Goal: Obtain resource: Obtain resource

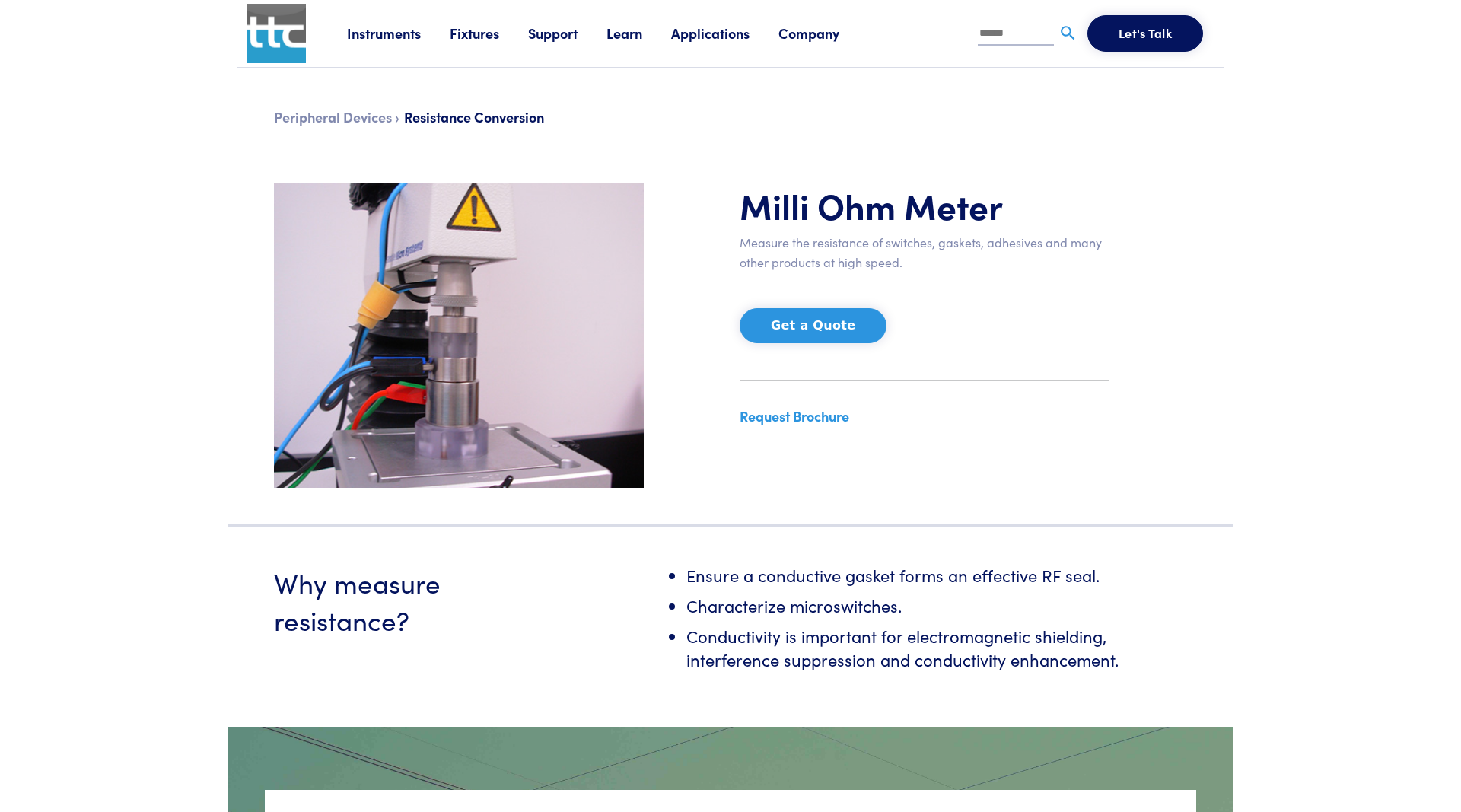
click at [831, 414] on link "Request Brochure" at bounding box center [794, 415] width 110 height 19
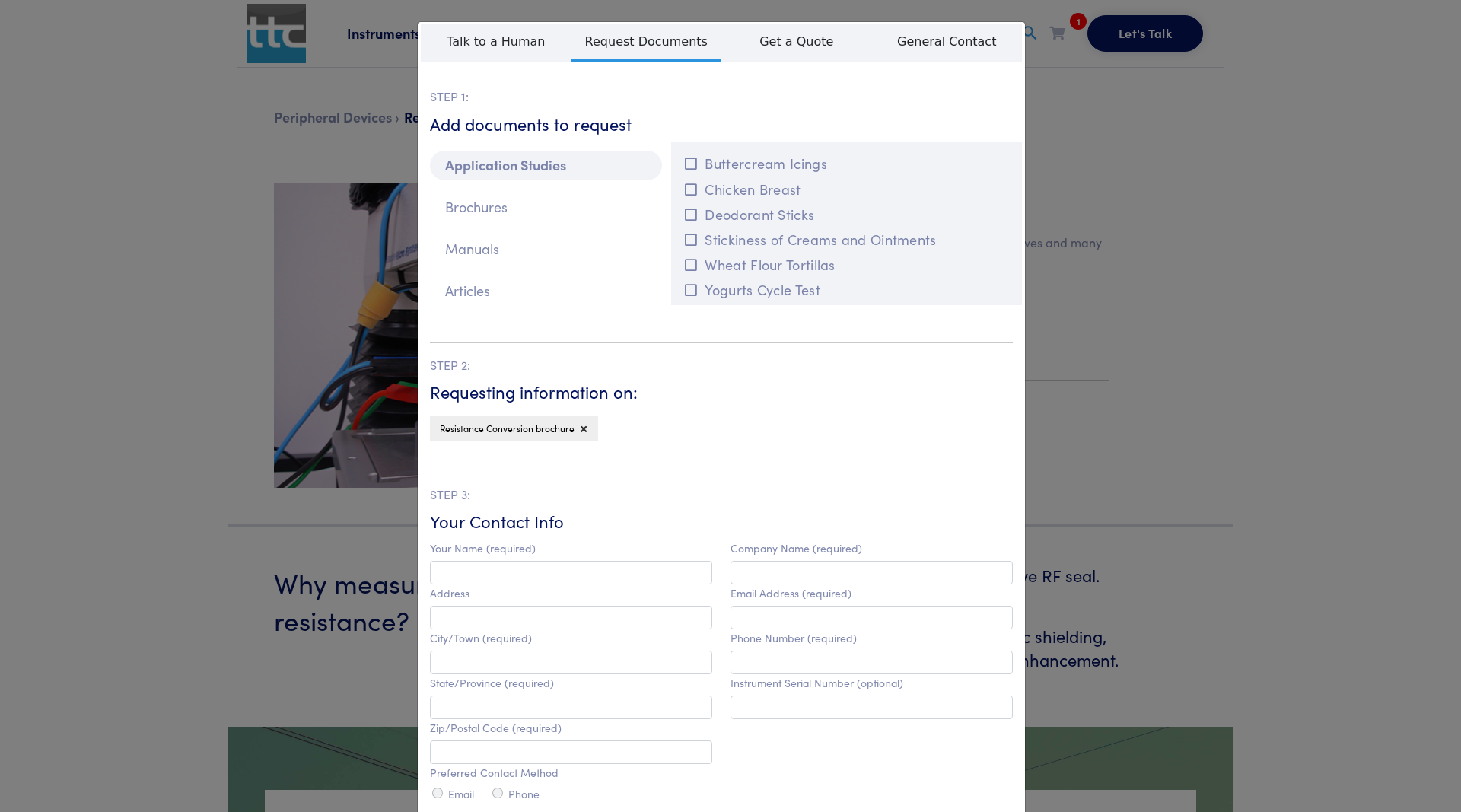
scroll to position [192, 0]
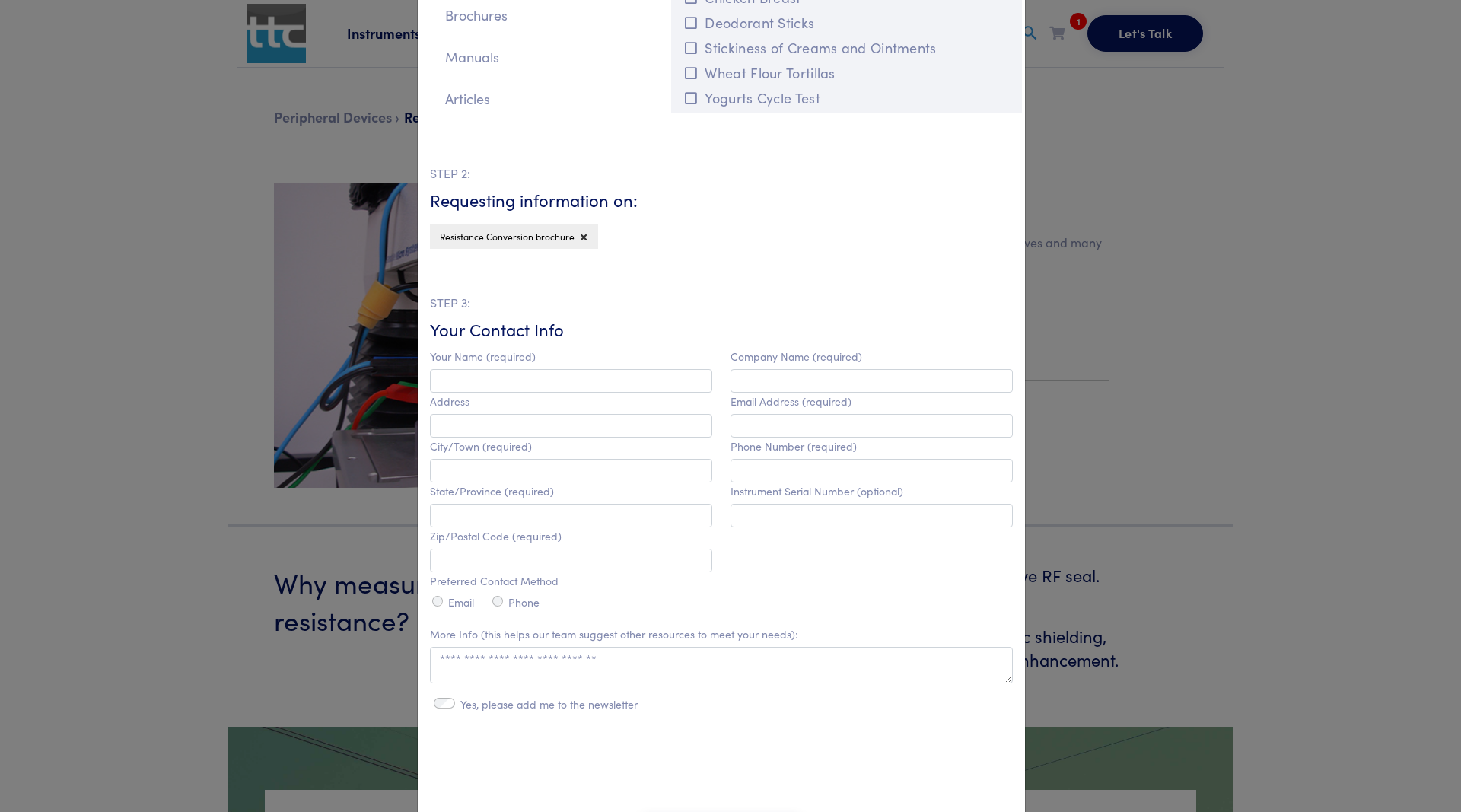
click at [1151, 414] on div "**********" at bounding box center [730, 406] width 1461 height 812
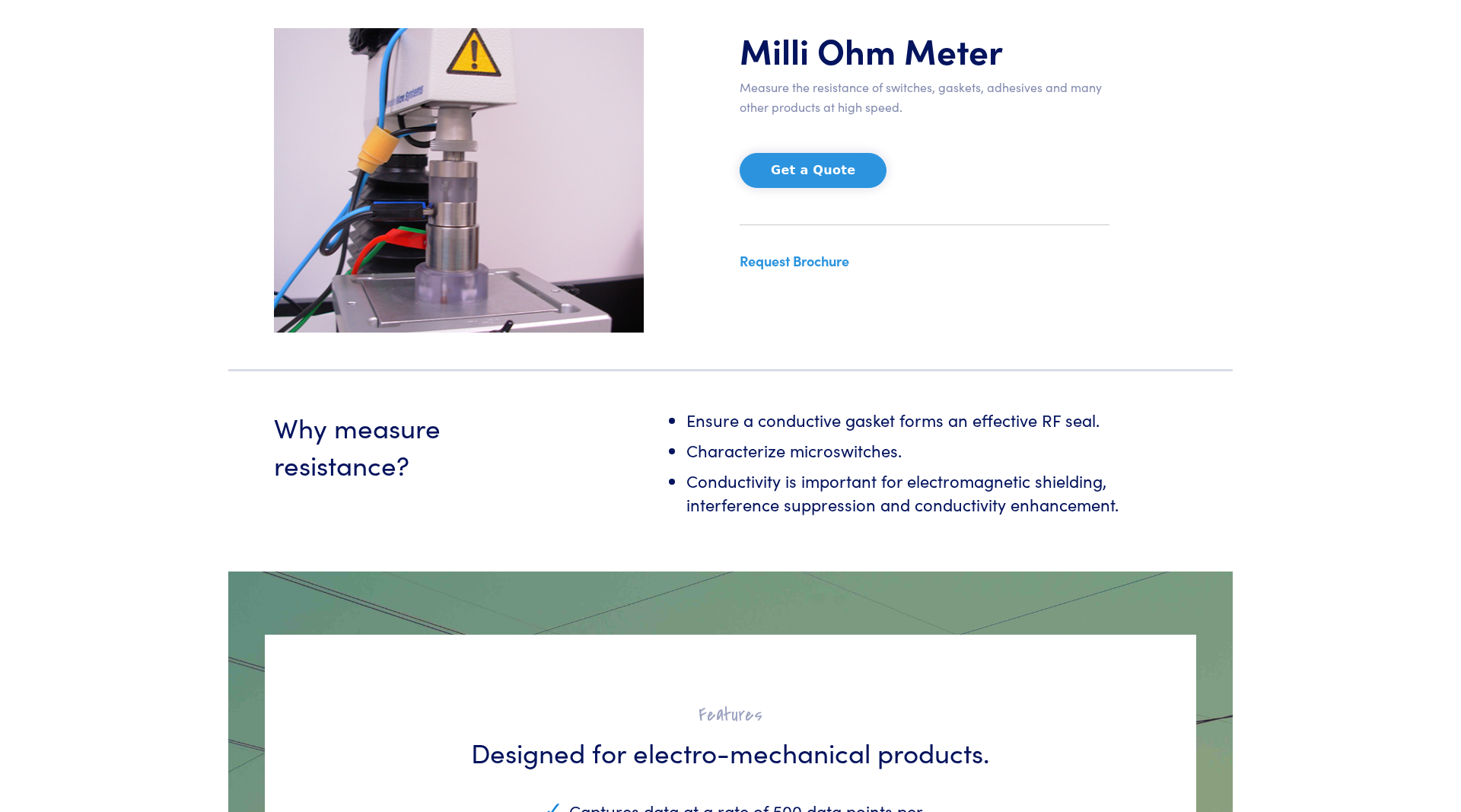
scroll to position [0, 0]
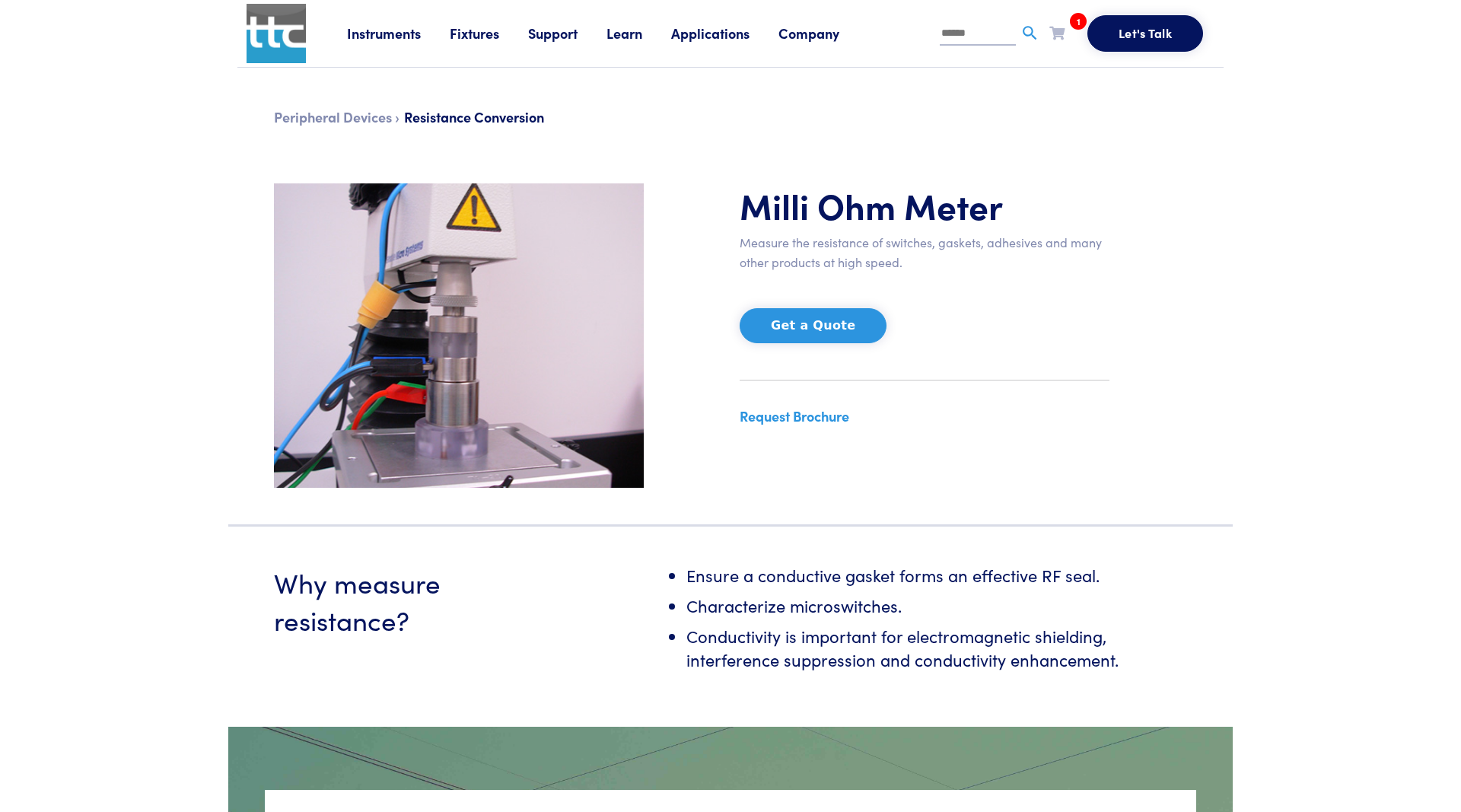
click at [836, 336] on button "Get a Quote" at bounding box center [812, 326] width 147 height 35
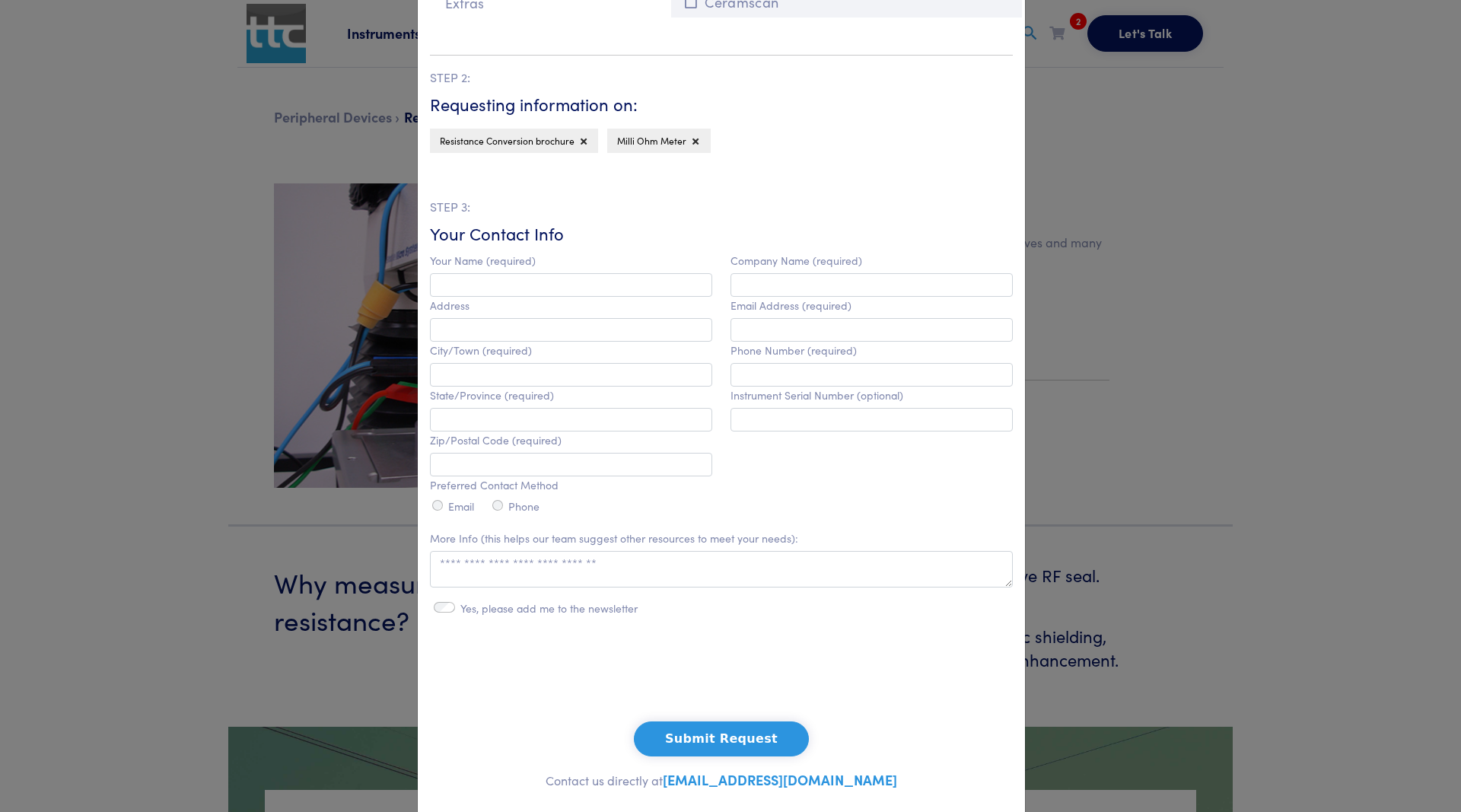
scroll to position [330, 0]
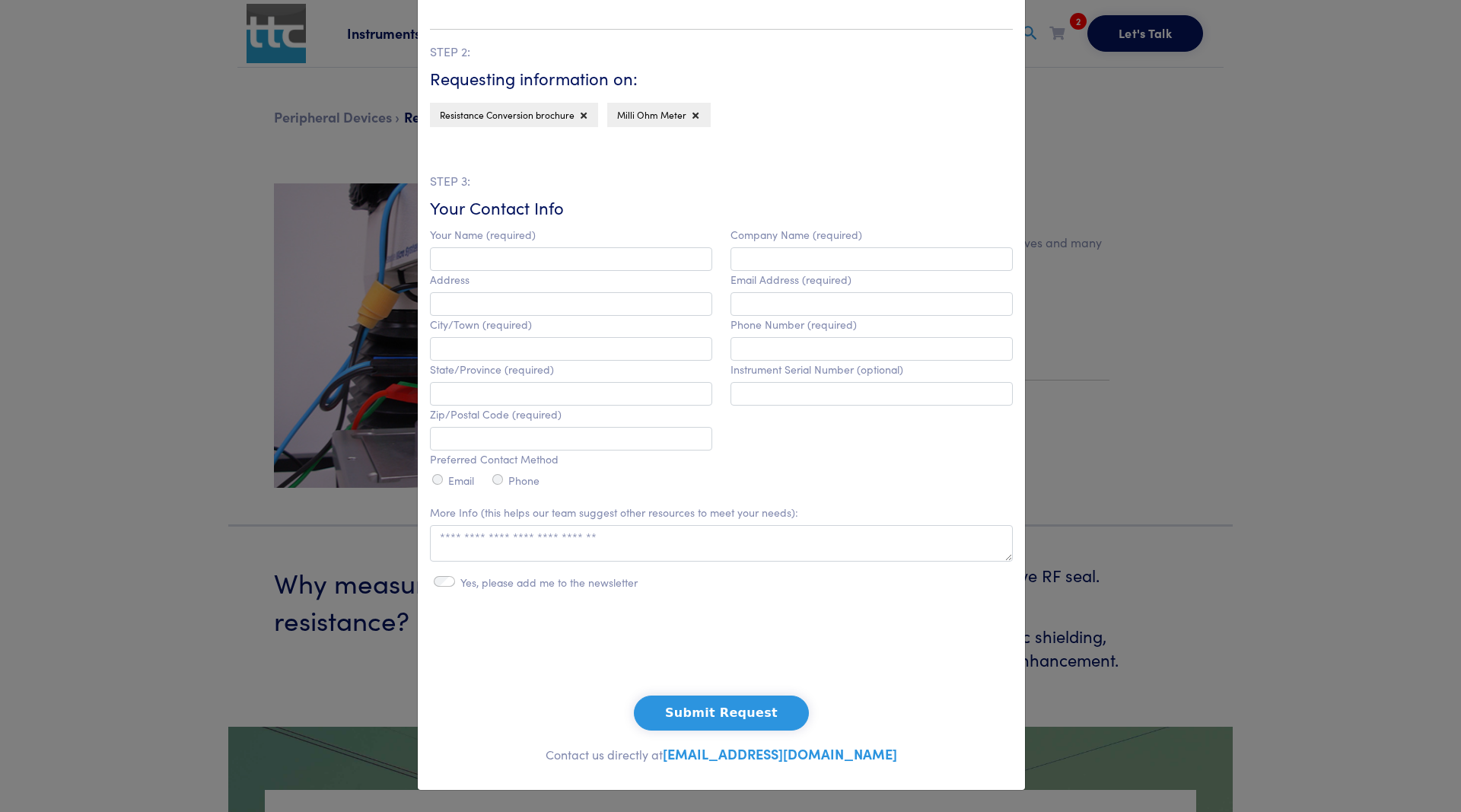
click at [1103, 413] on div "**********" at bounding box center [730, 406] width 1461 height 812
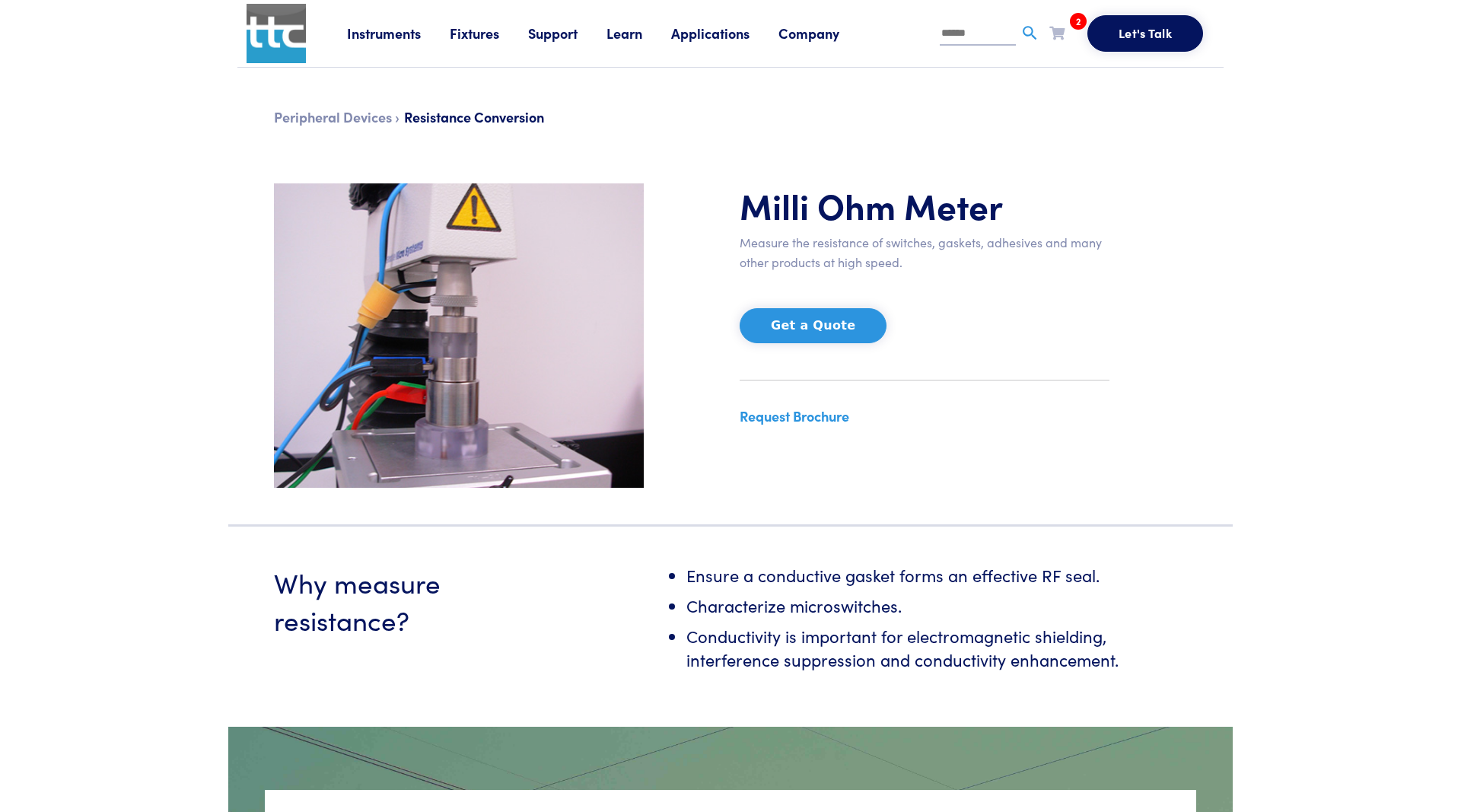
click at [836, 417] on link "Request Brochure" at bounding box center [794, 415] width 110 height 19
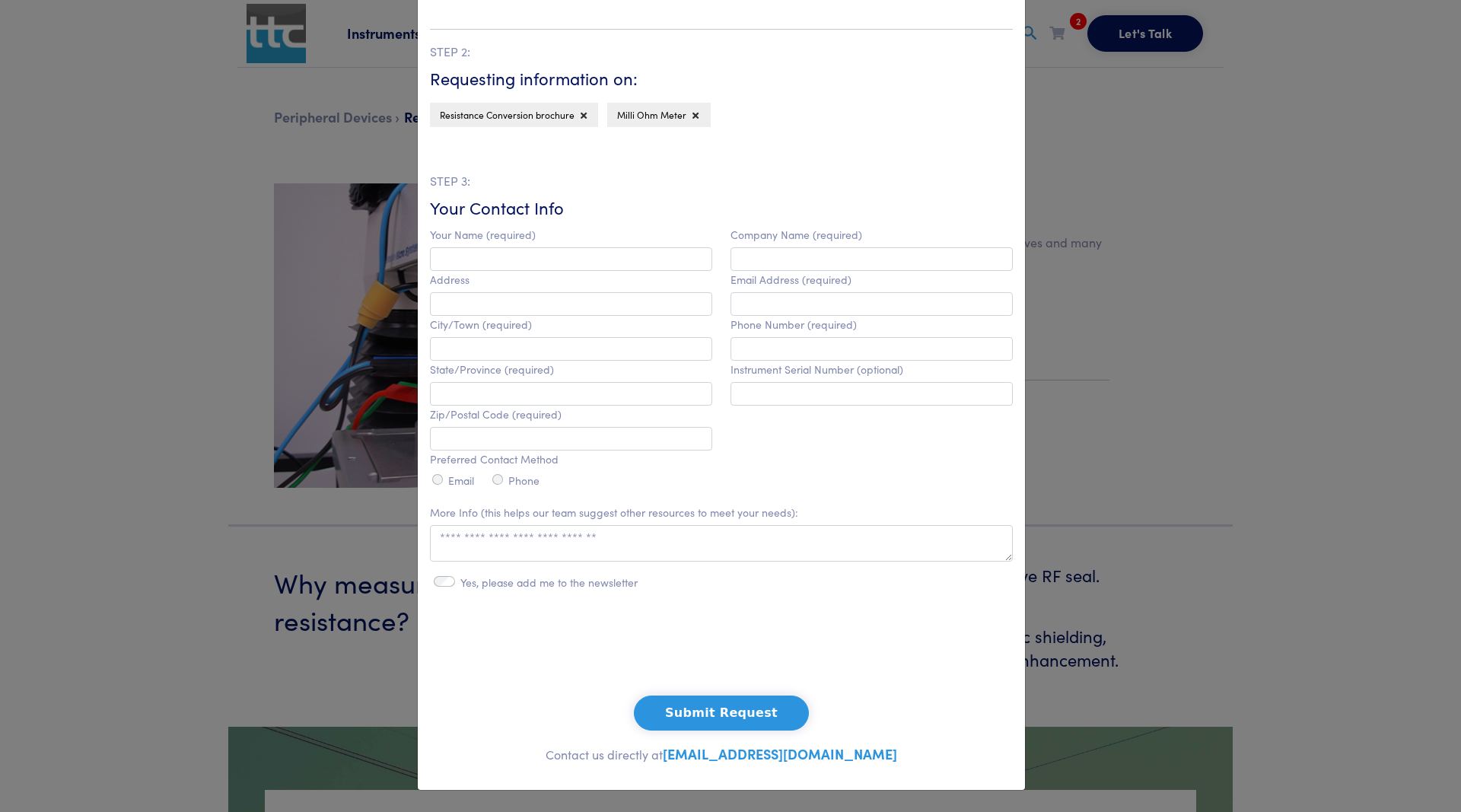
scroll to position [8853, 0]
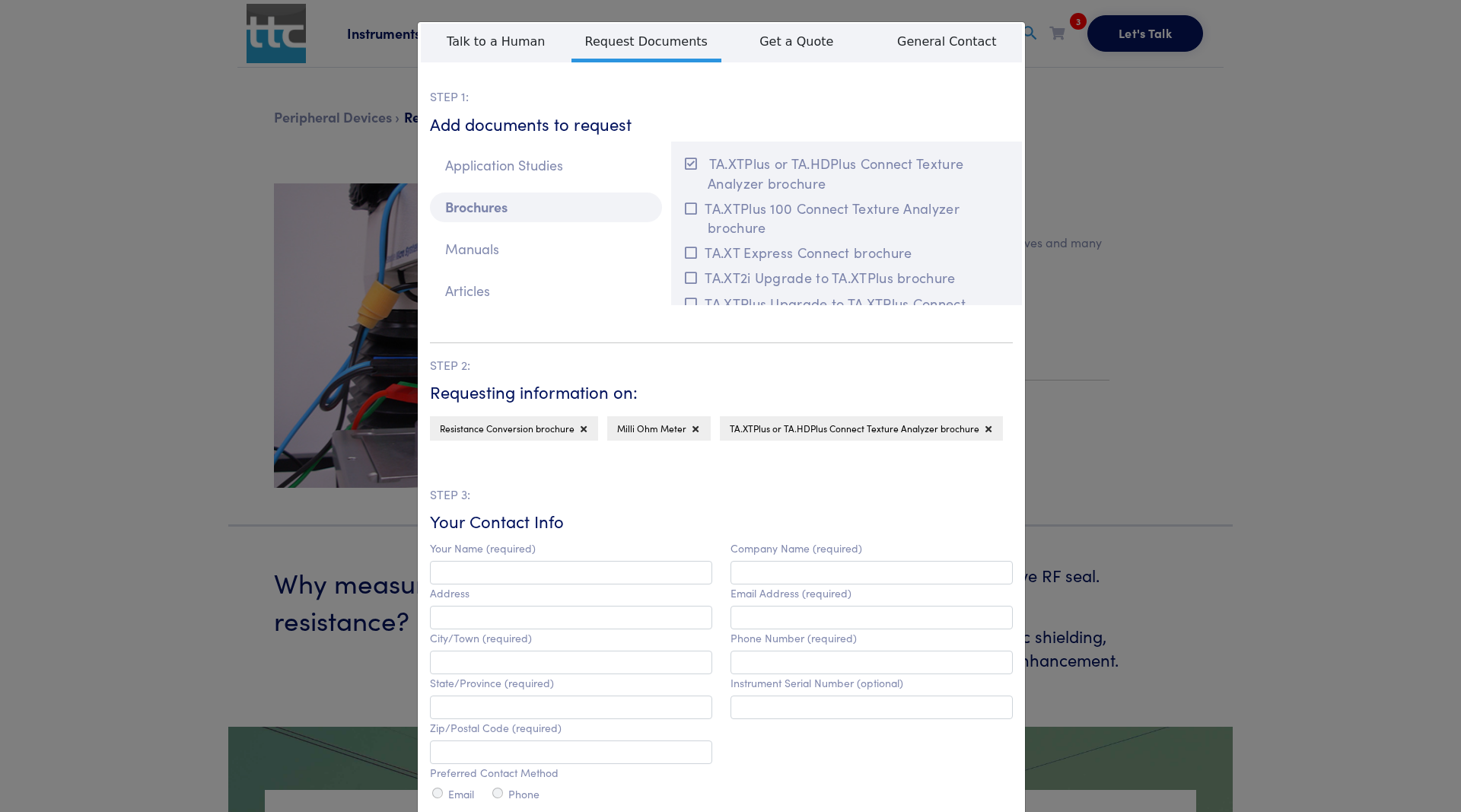
scroll to position [192, 0]
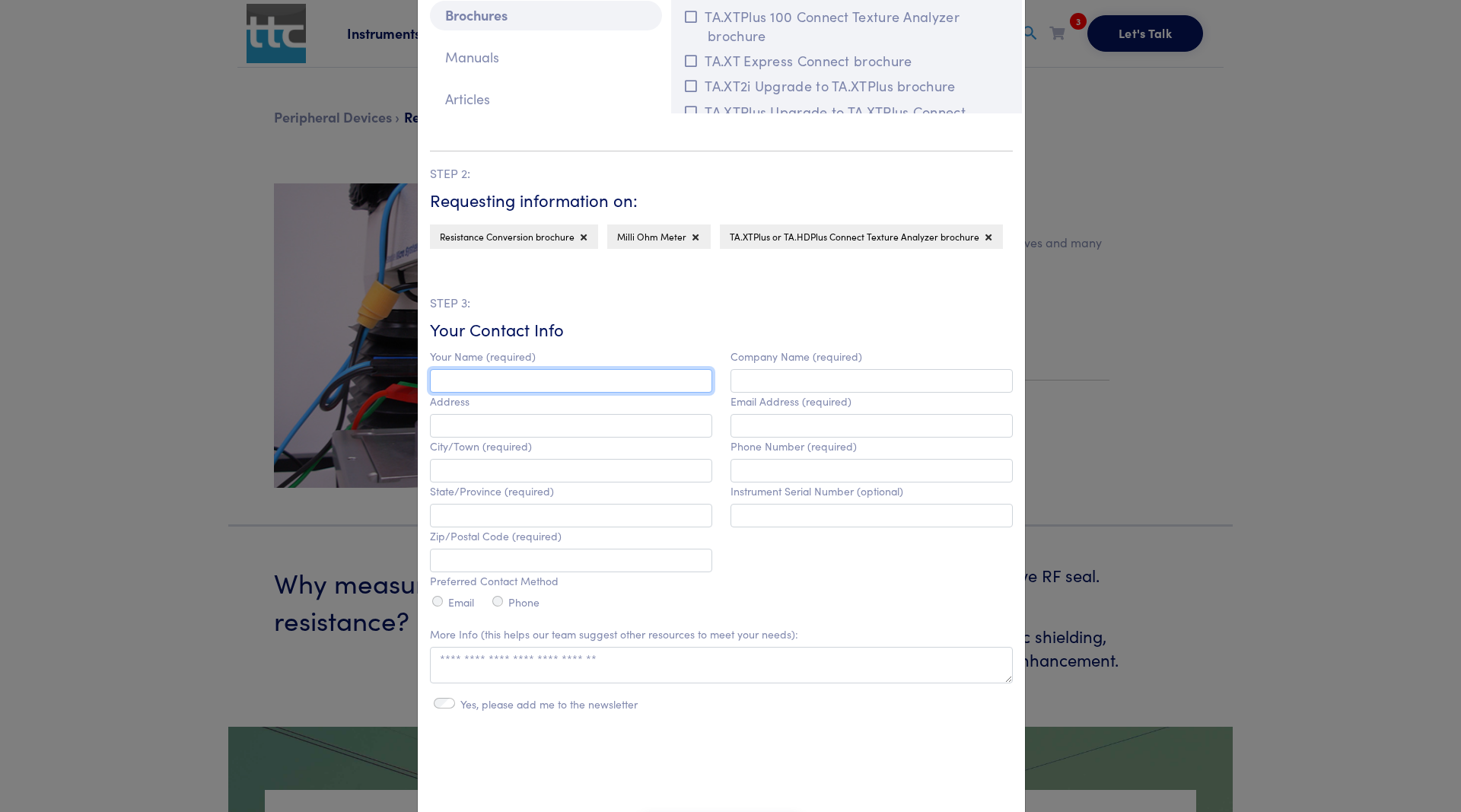
click at [654, 382] on input "text" at bounding box center [571, 380] width 282 height 24
click at [448, 382] on input "*****" at bounding box center [571, 380] width 282 height 24
type input "******"
click at [784, 379] on input "text" at bounding box center [872, 380] width 282 height 24
type input "*******"
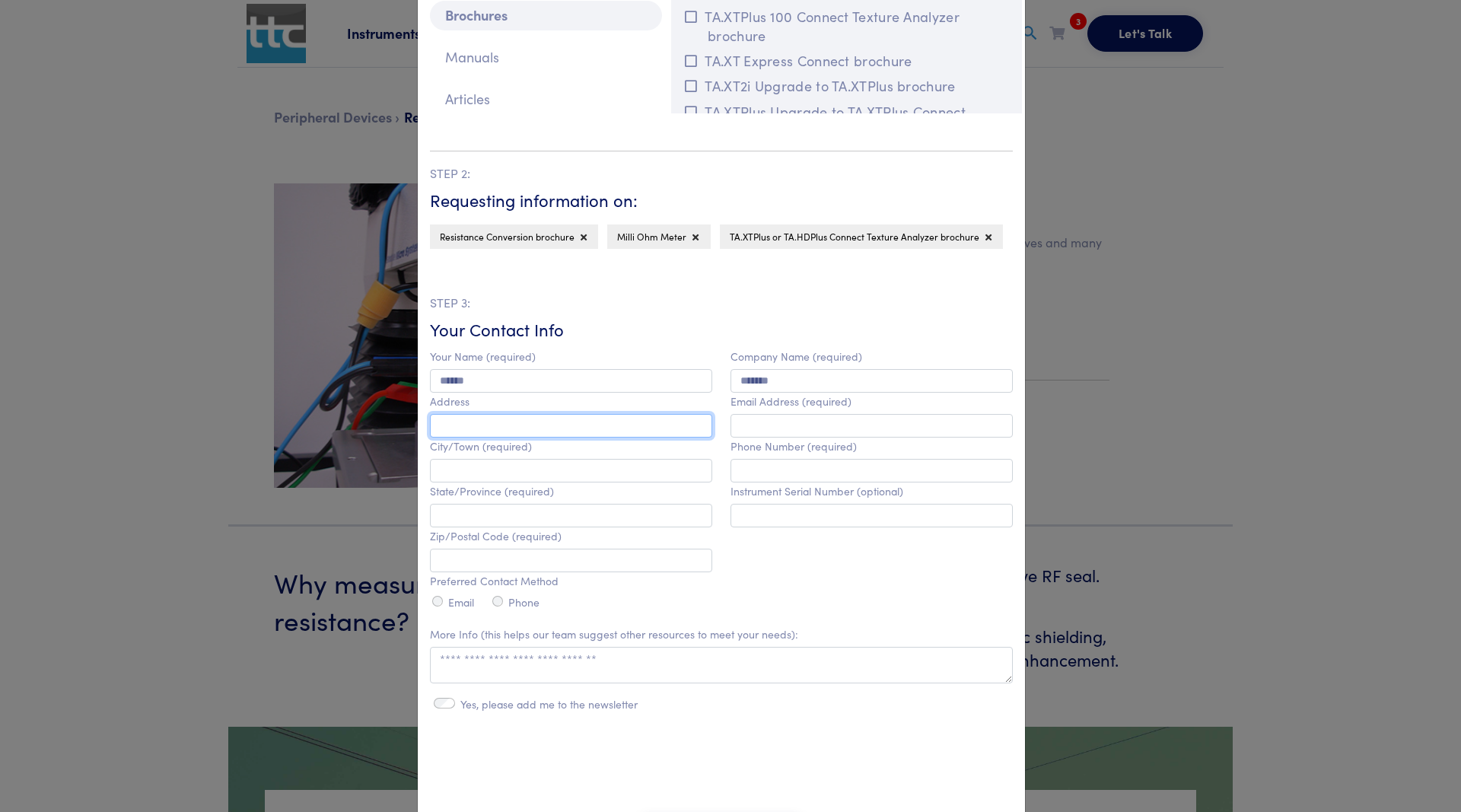
click at [616, 417] on input "text" at bounding box center [571, 425] width 282 height 24
click at [750, 433] on input "email" at bounding box center [872, 425] width 282 height 24
click at [675, 436] on input "text" at bounding box center [571, 425] width 282 height 24
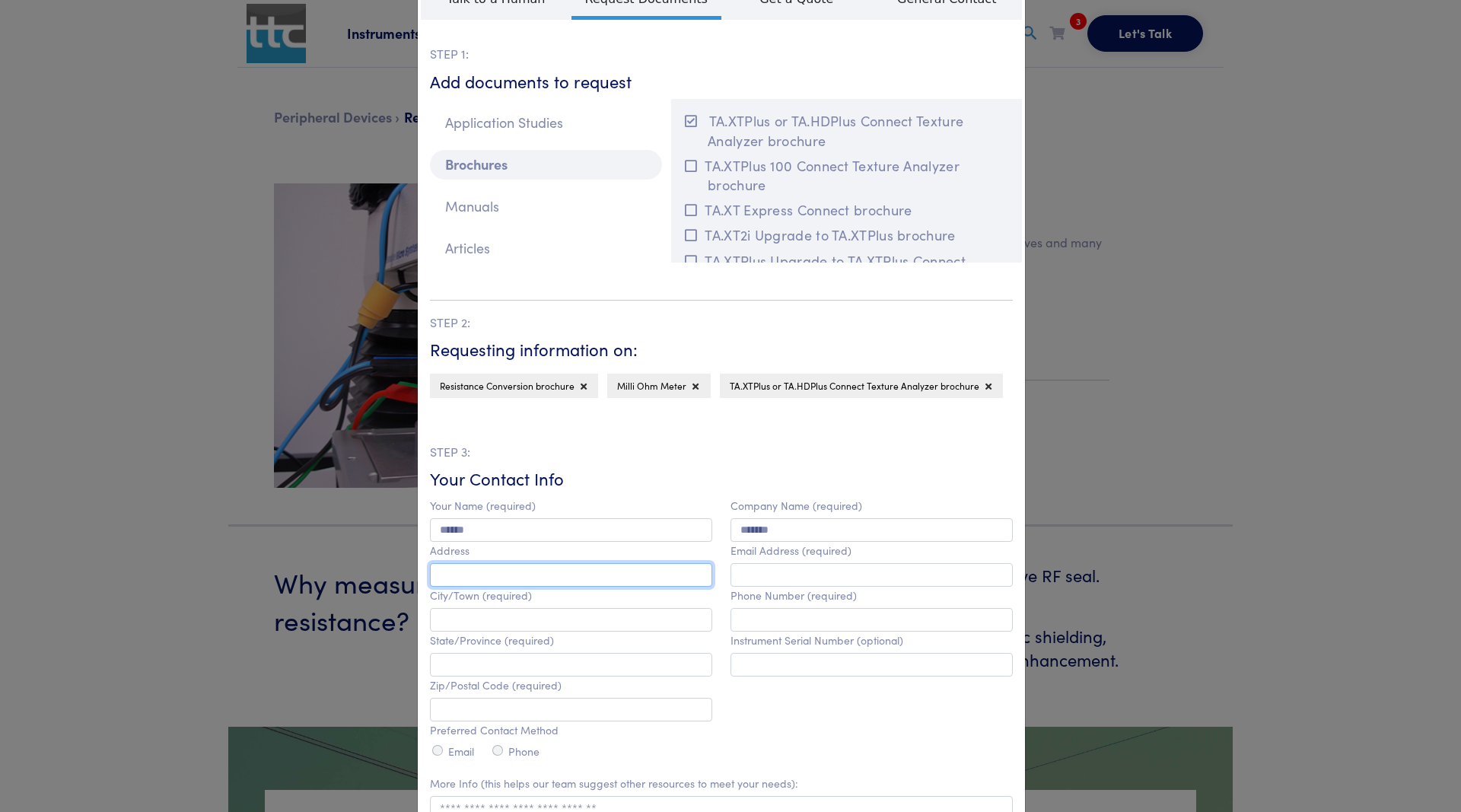
scroll to position [0, 0]
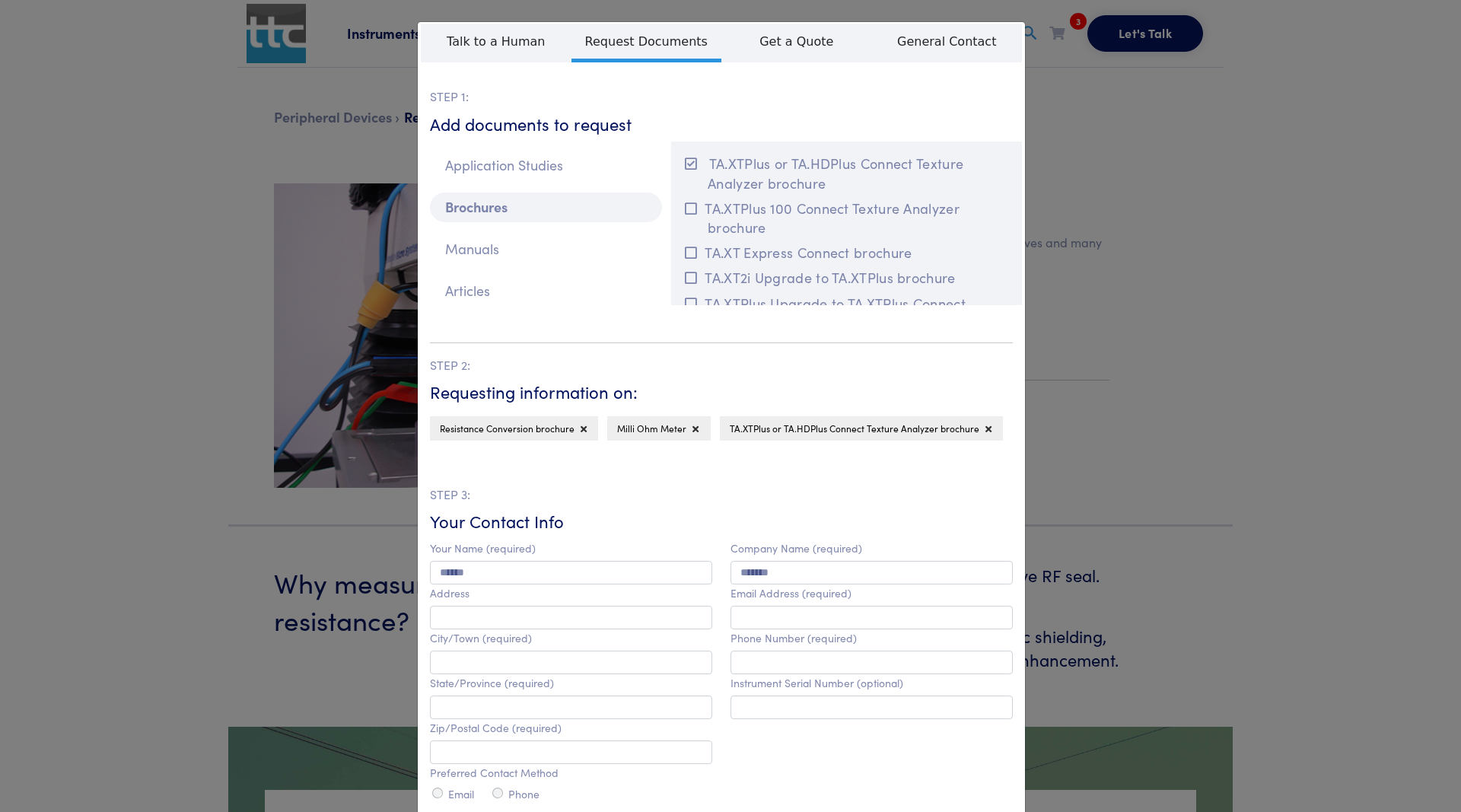
click at [1178, 295] on div "**********" at bounding box center [730, 406] width 1461 height 812
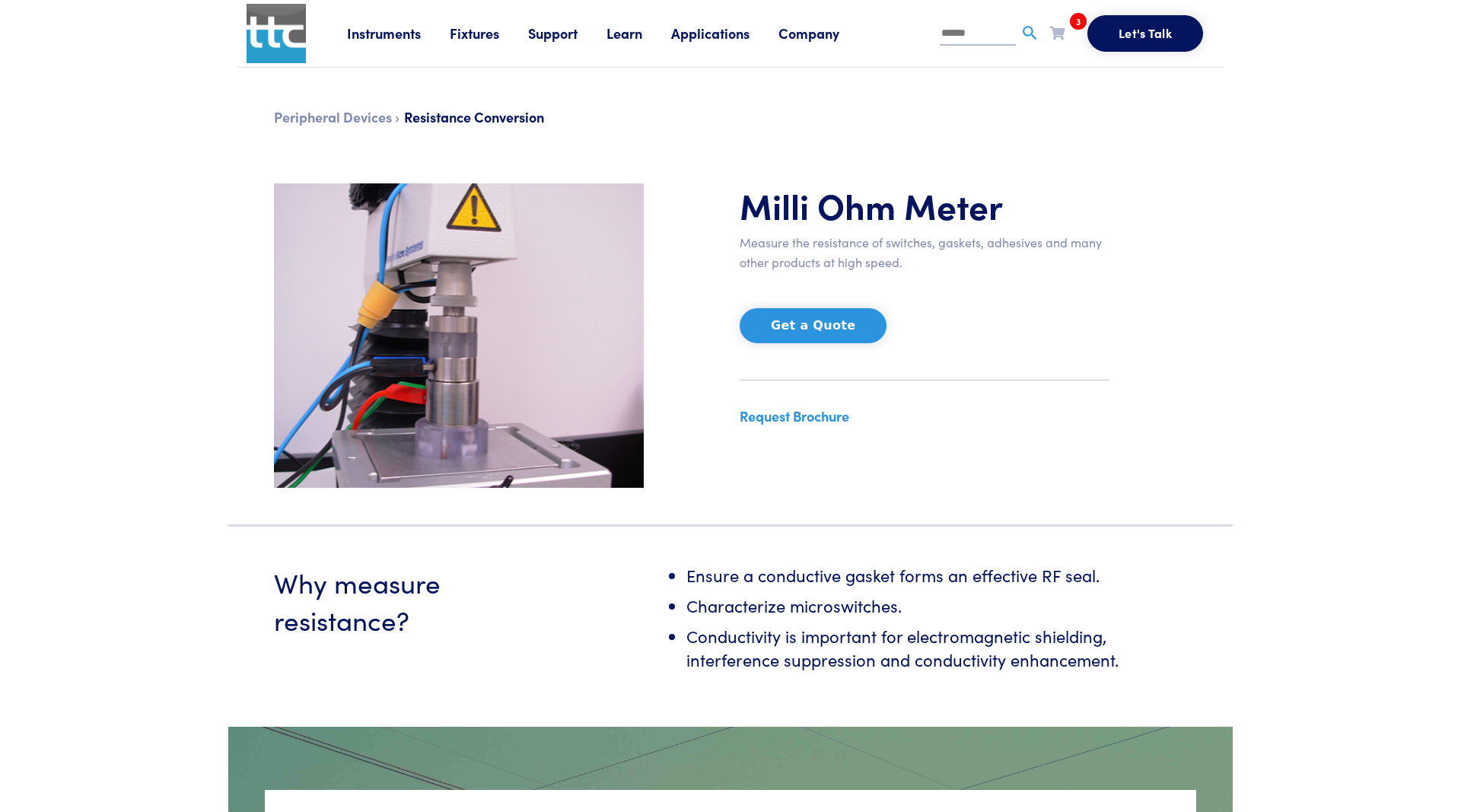
click at [1075, 22] on span "3" at bounding box center [1078, 22] width 17 height 17
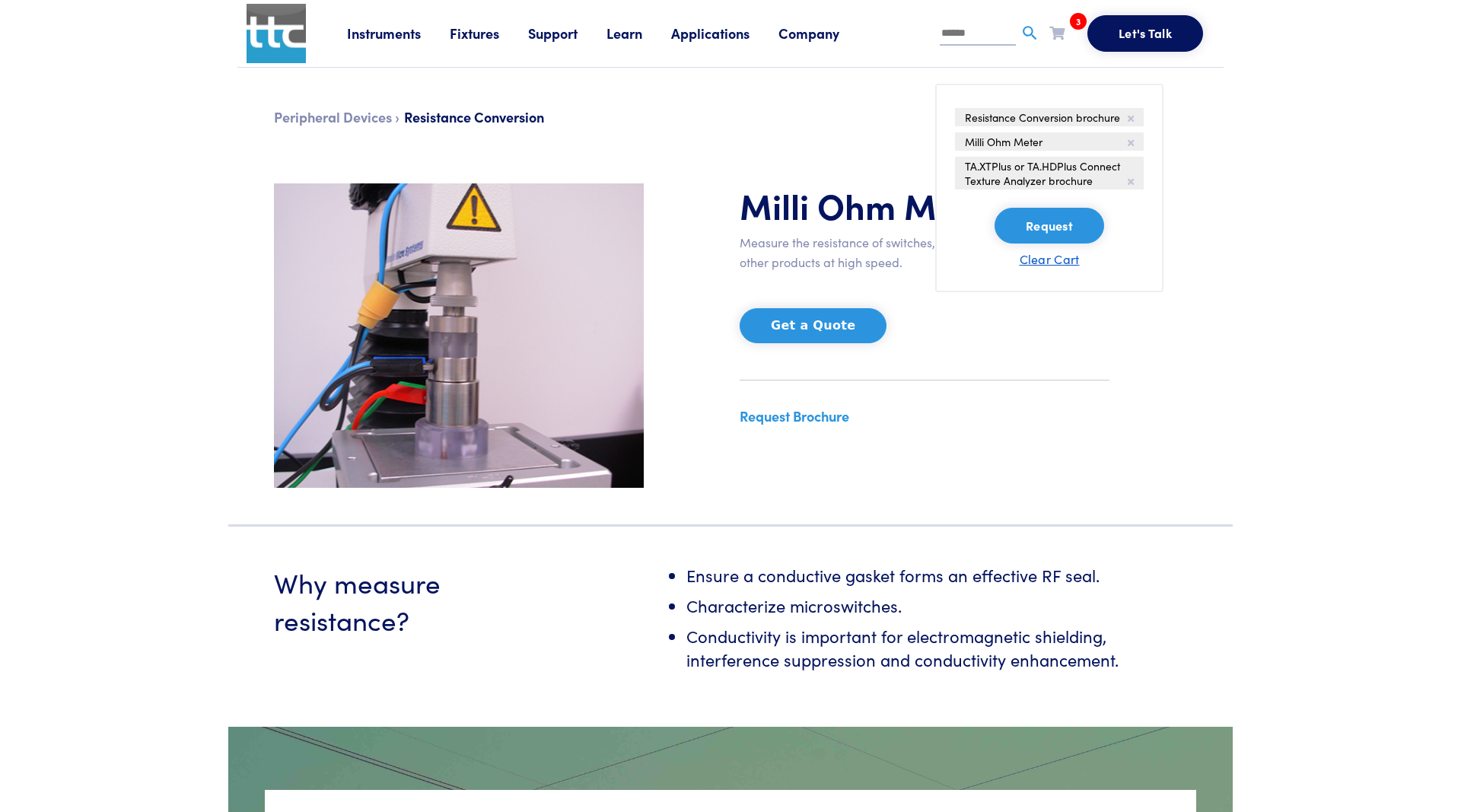
click at [1038, 257] on button "Clear Cart" at bounding box center [1050, 258] width 61 height 18
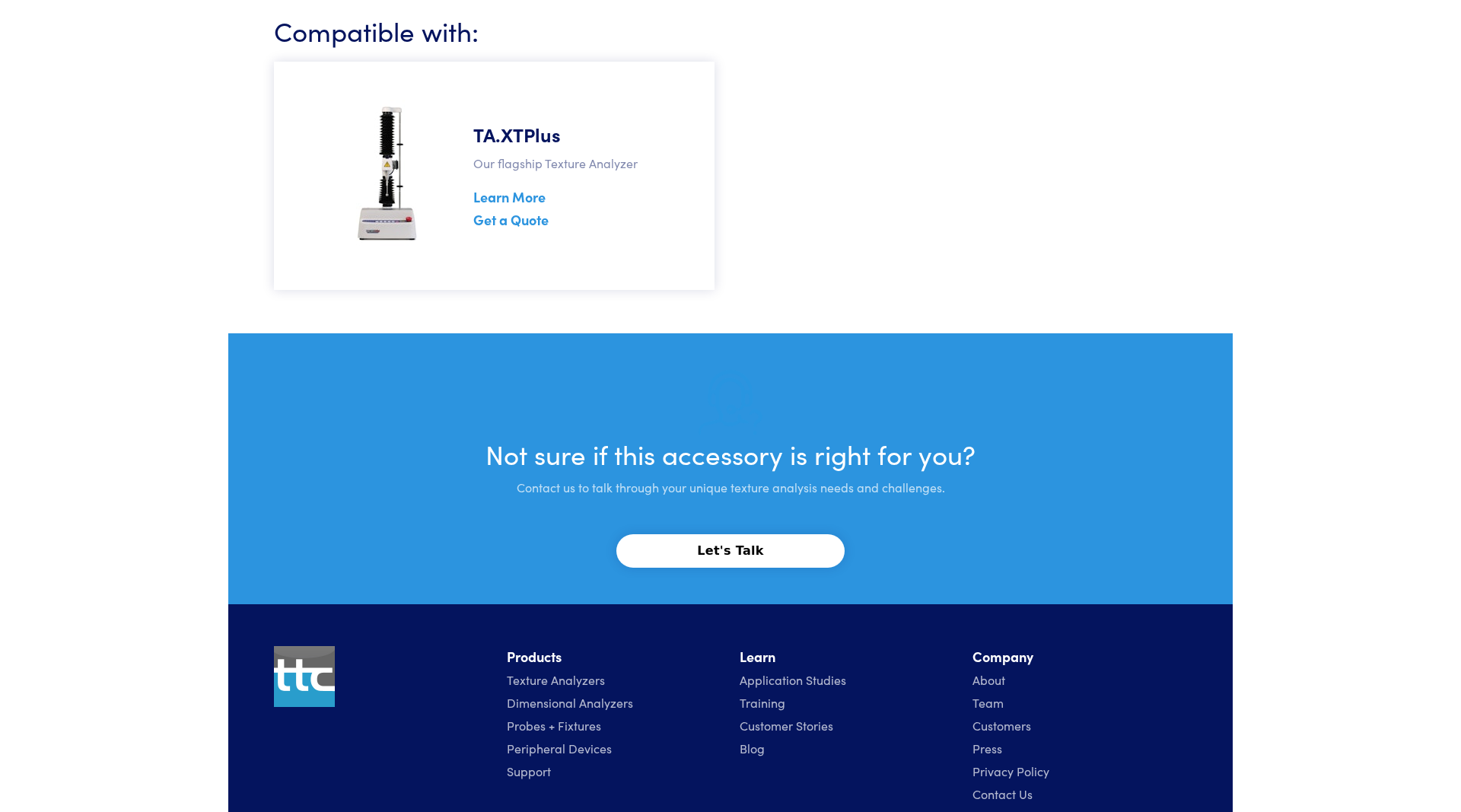
scroll to position [1765, 0]
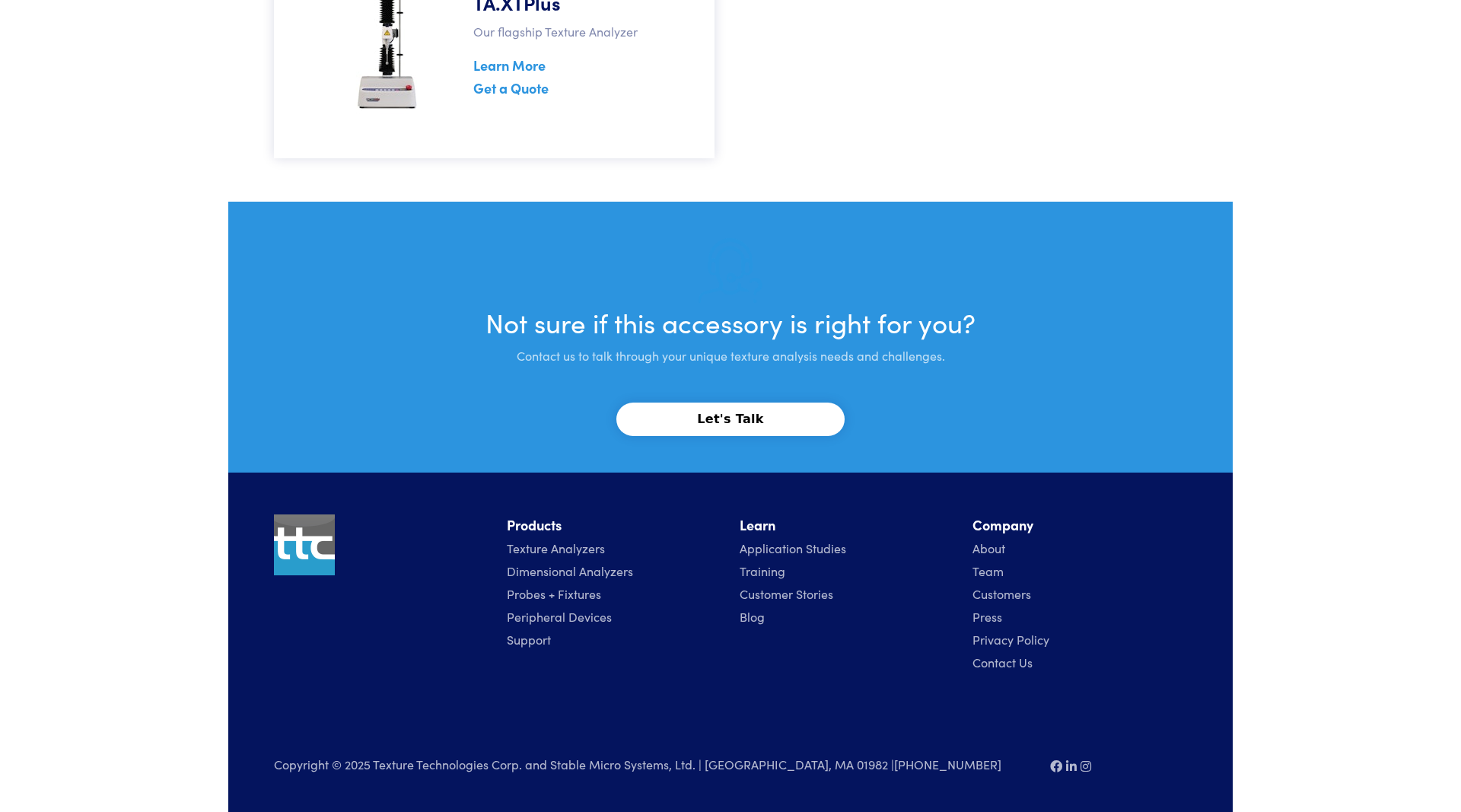
click at [995, 550] on link "About" at bounding box center [989, 548] width 33 height 17
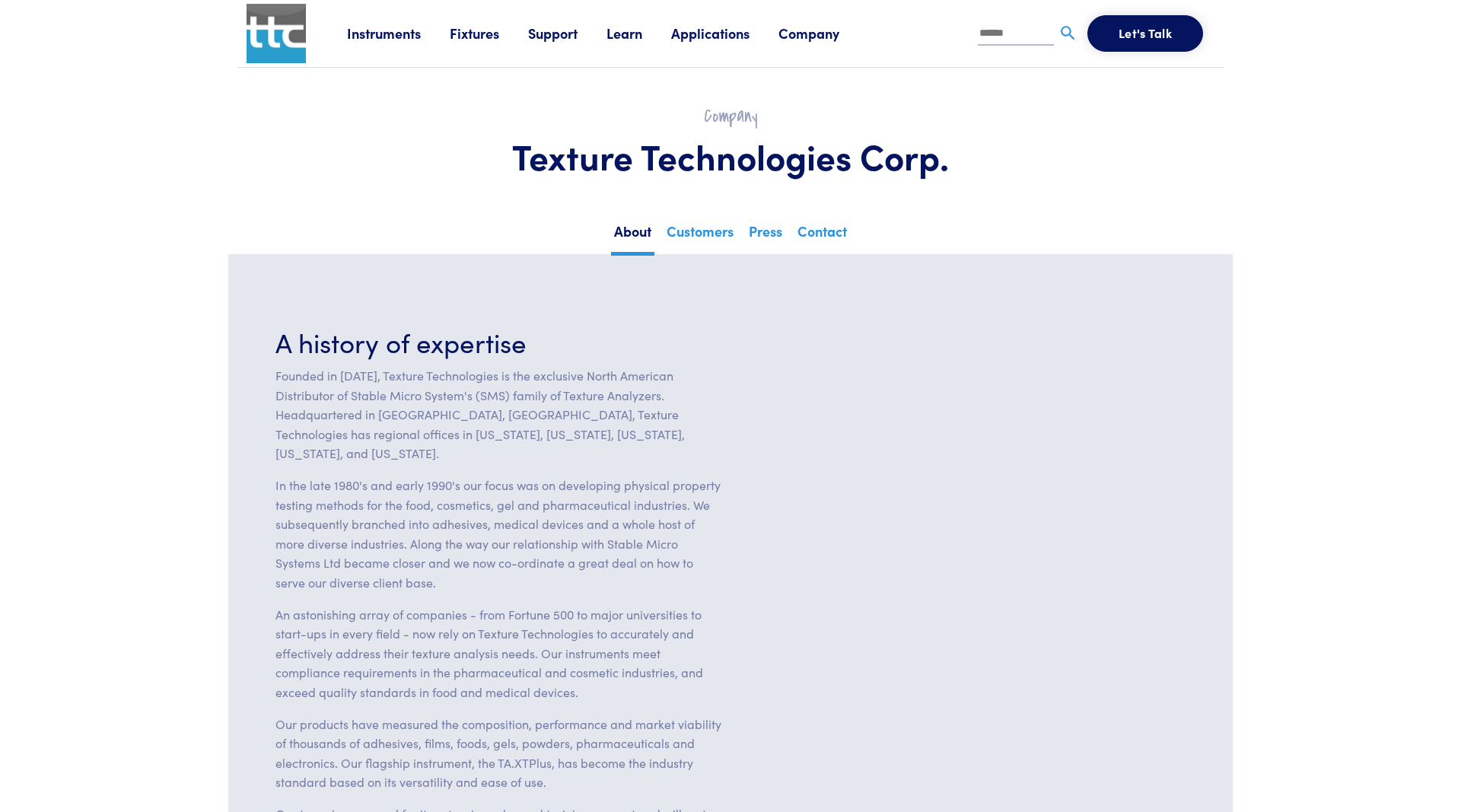
click at [741, 45] on div "Instruments Texture Analyzers Measure any physical product characteristic. TA.X…" at bounding box center [781, 33] width 867 height 67
click at [743, 37] on link "Applications" at bounding box center [724, 33] width 107 height 19
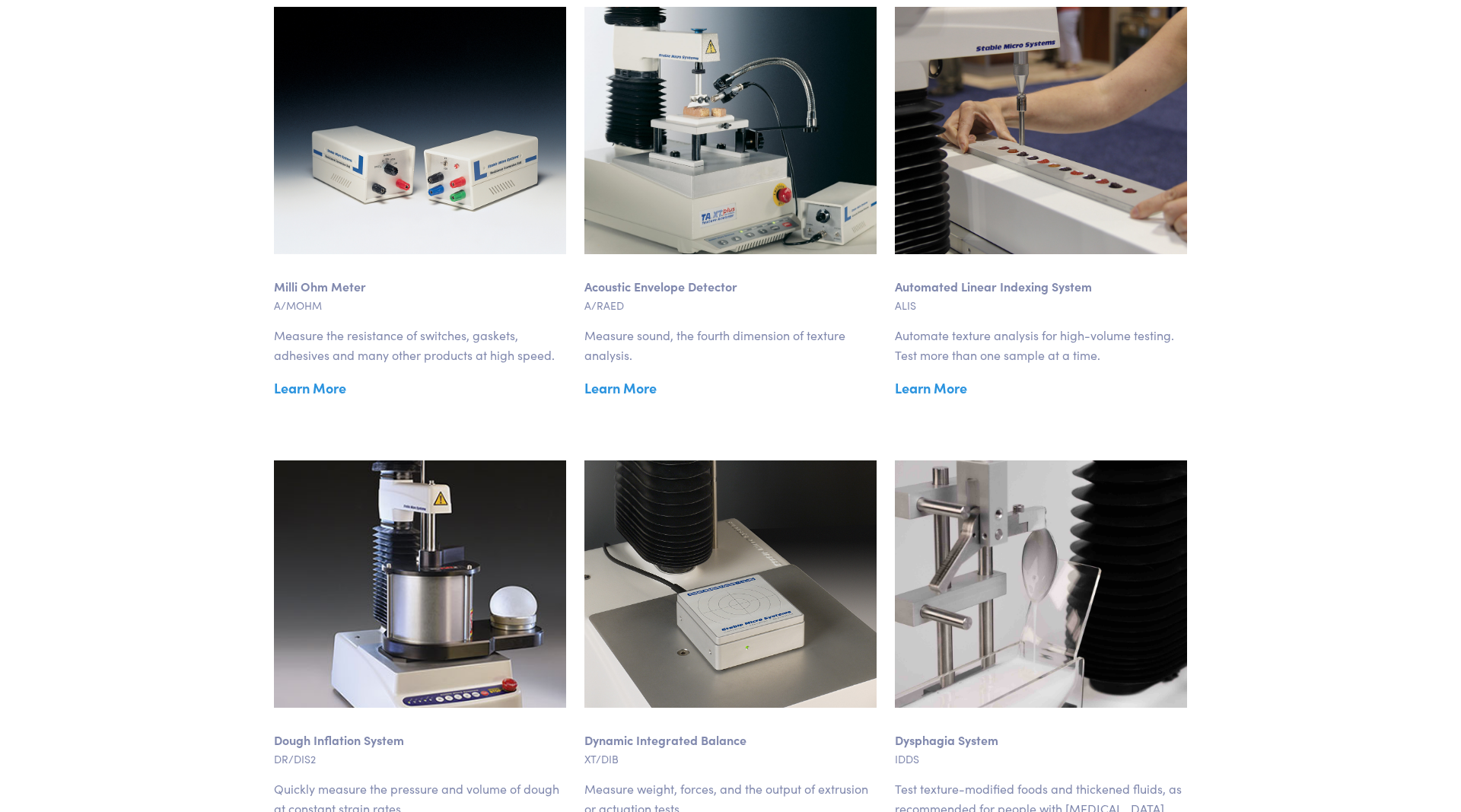
scroll to position [310, 0]
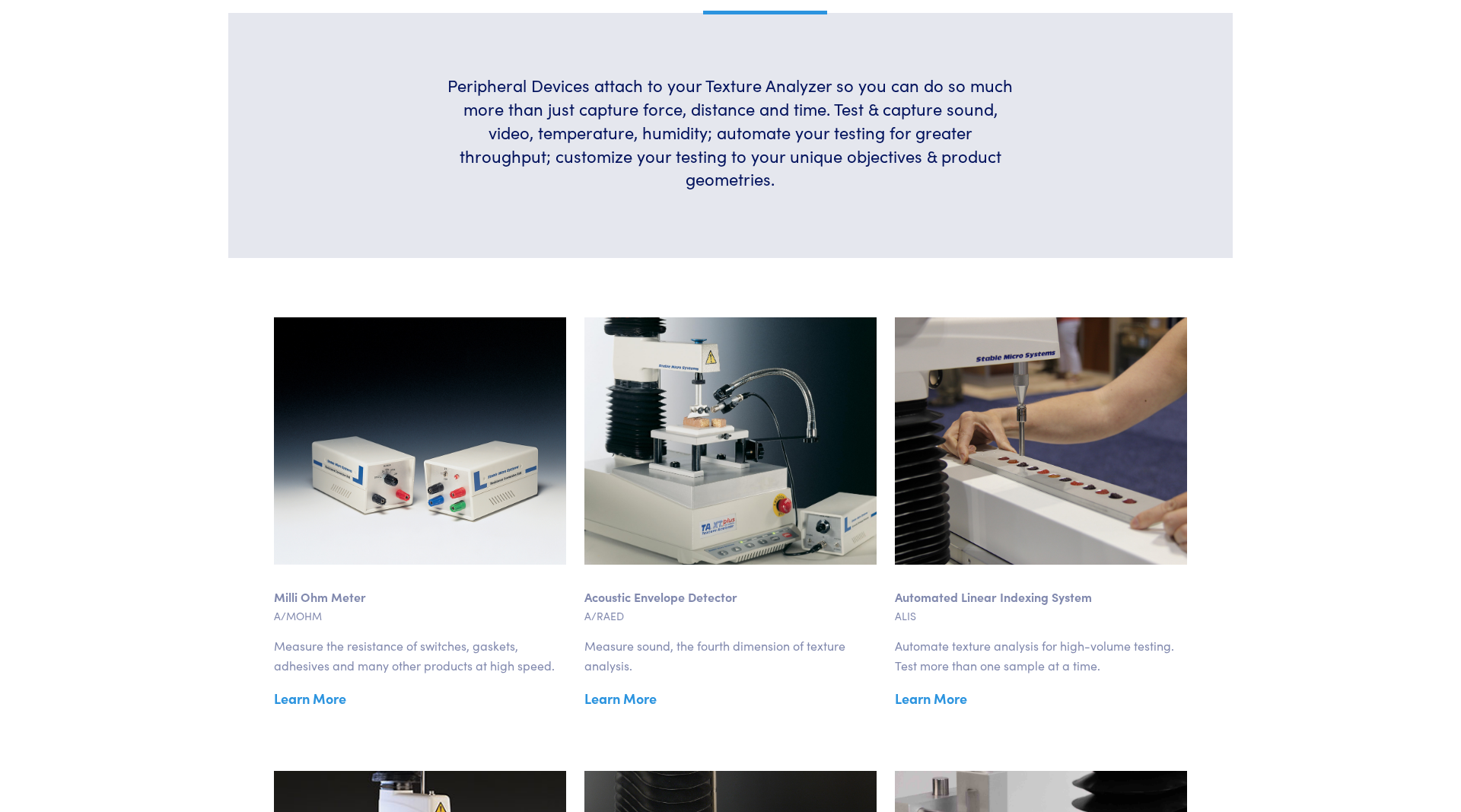
click at [324, 699] on link "Learn More" at bounding box center [419, 698] width 293 height 23
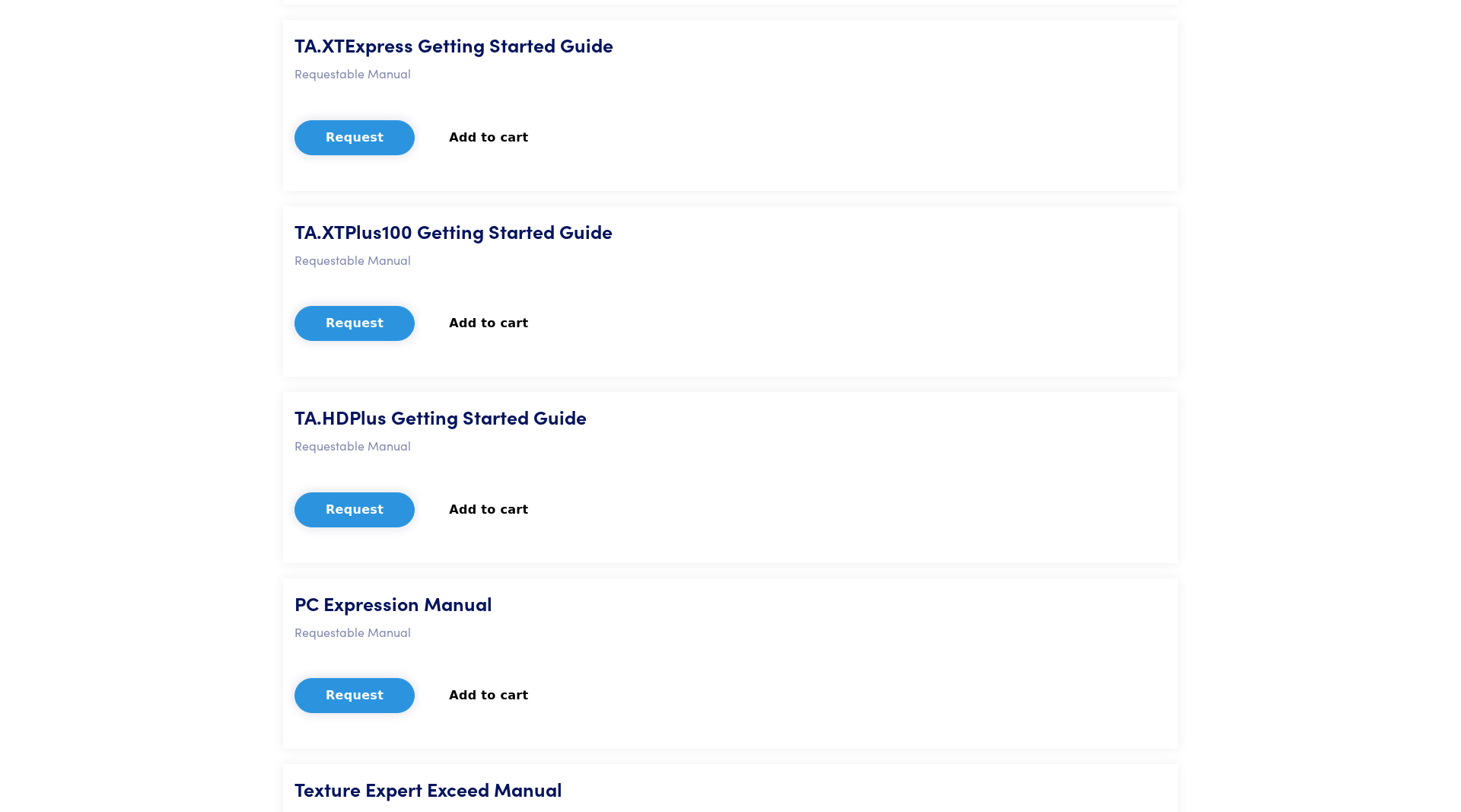
scroll to position [2328, 0]
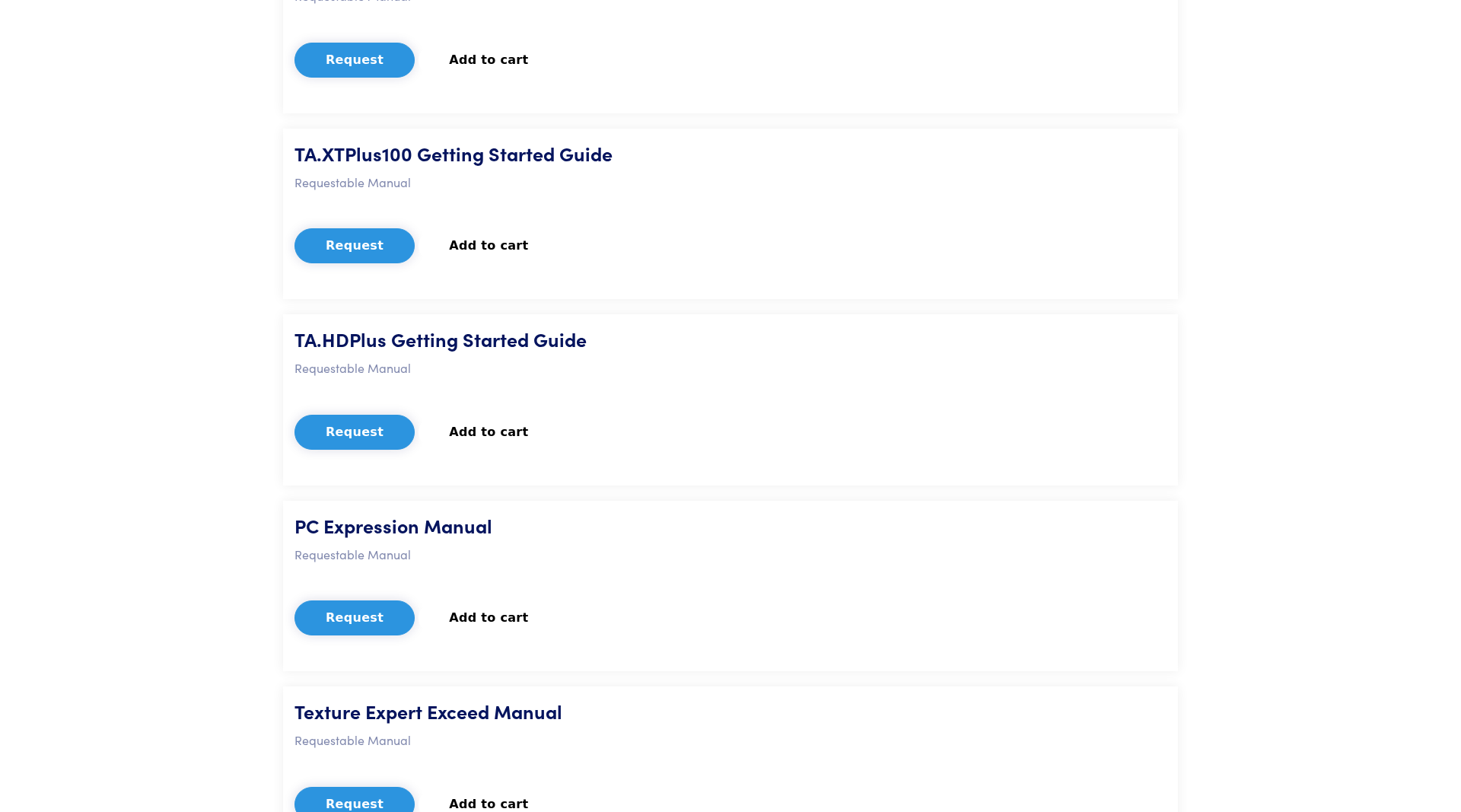
click at [468, 433] on button "Add to cart" at bounding box center [489, 432] width 140 height 33
click at [470, 429] on button "Remove from cart" at bounding box center [512, 432] width 187 height 33
click at [359, 429] on button "Request" at bounding box center [354, 432] width 120 height 35
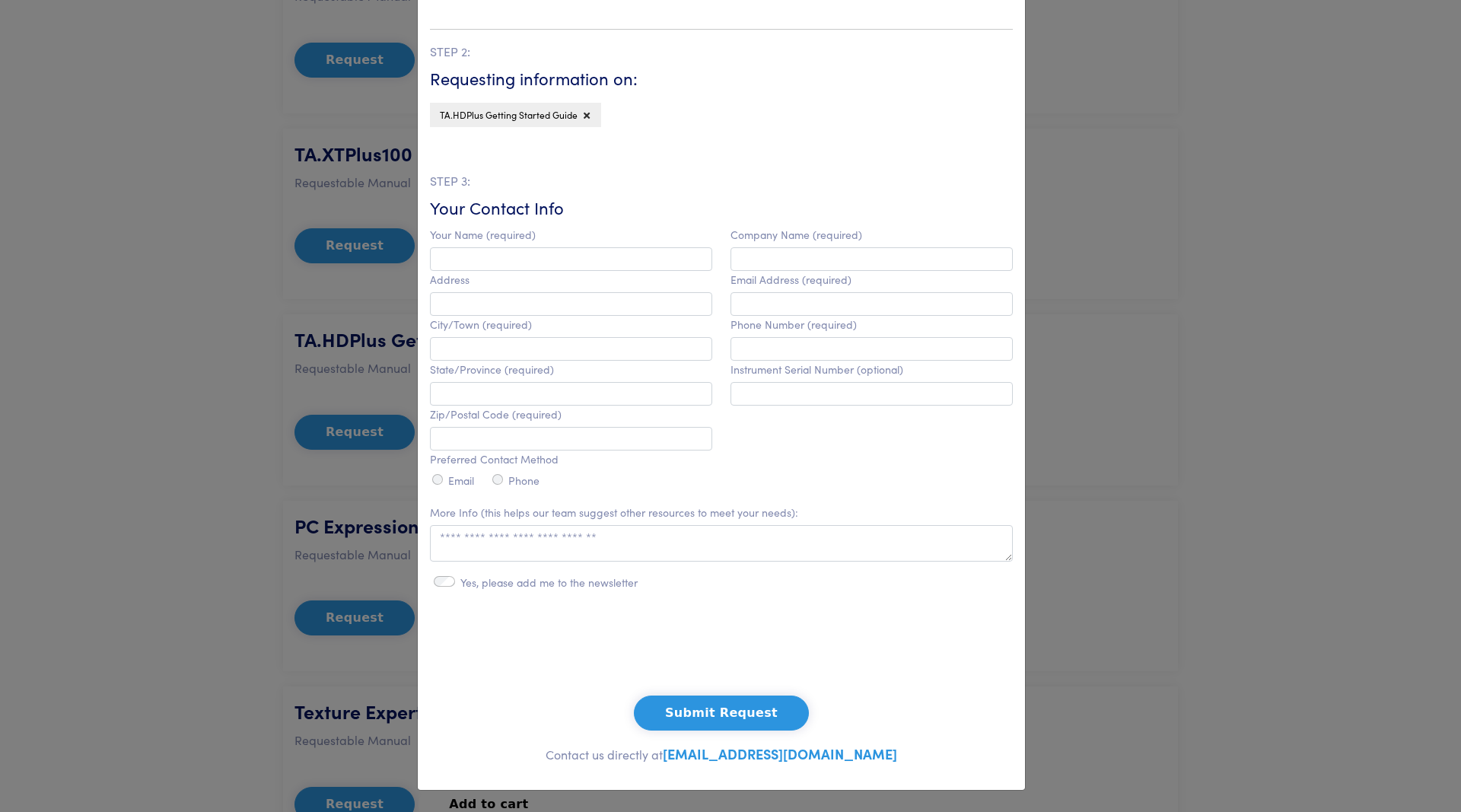
scroll to position [0, 0]
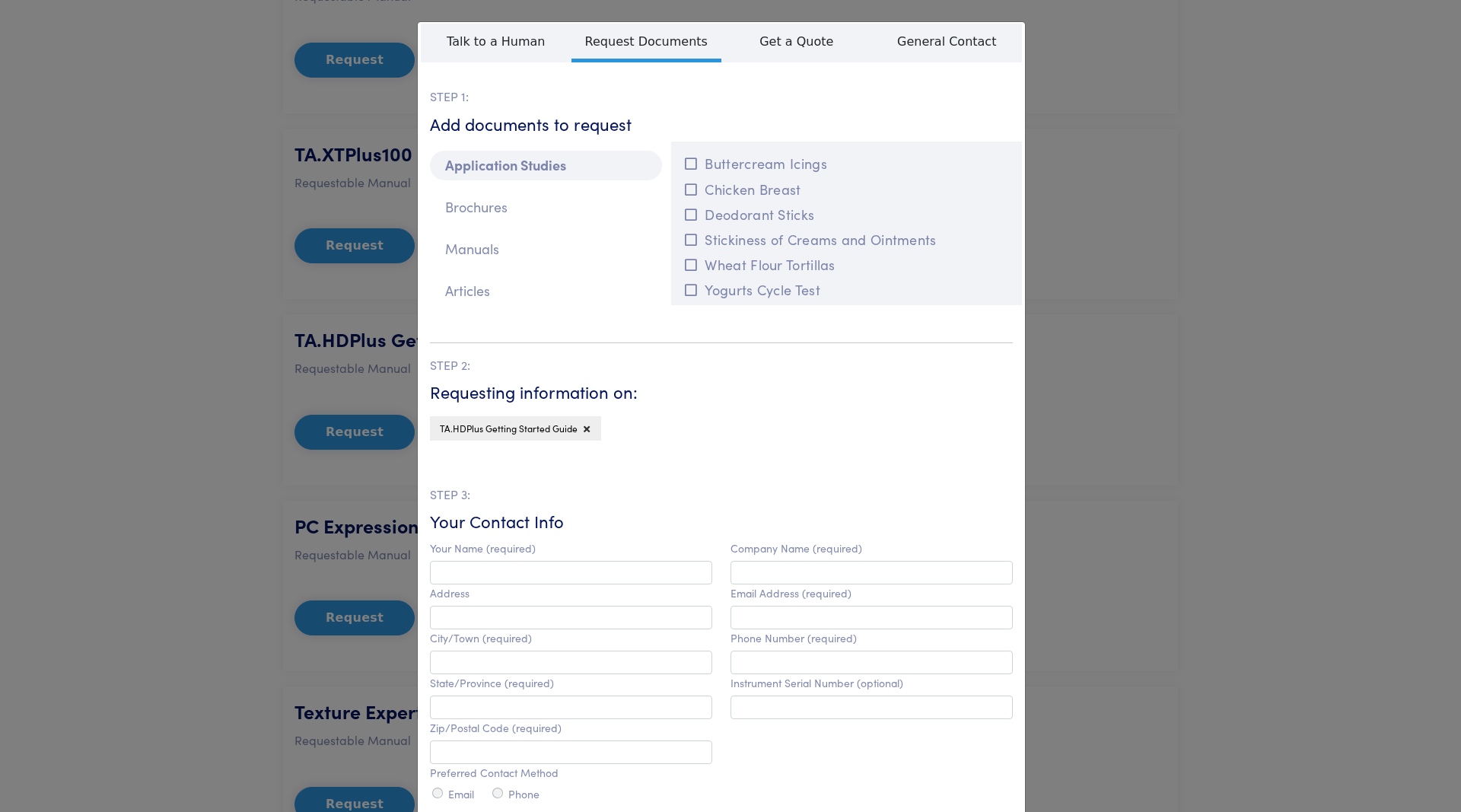
click at [1065, 357] on div "**********" at bounding box center [730, 406] width 1461 height 812
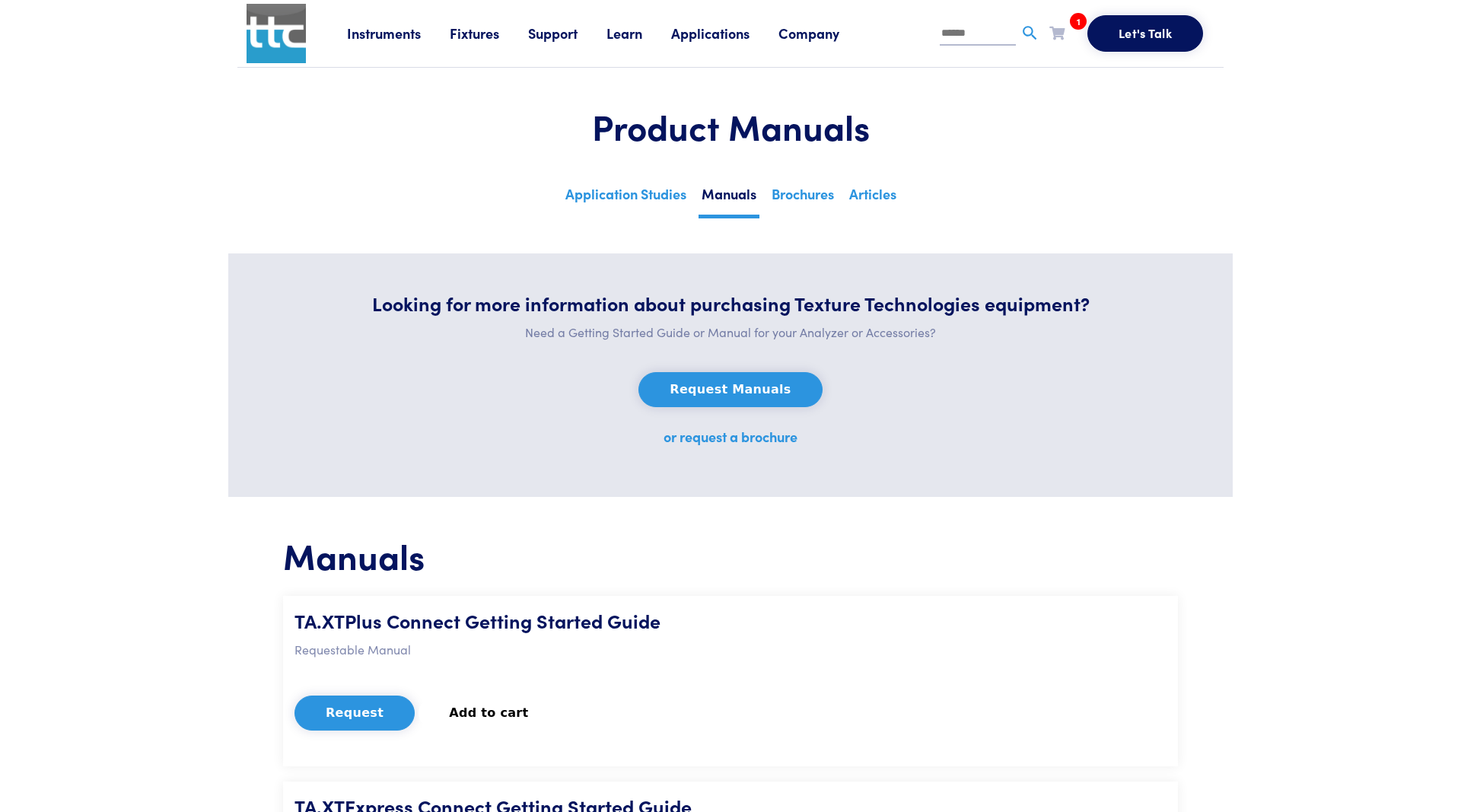
click at [1068, 27] on li "1 TA.HDPlus Getting Started Guide Request Clear Cart" at bounding box center [1068, 37] width 38 height 30
click at [1061, 29] on icon at bounding box center [1057, 32] width 15 height 13
click at [1066, 204] on button "Clear Cart" at bounding box center [1050, 196] width 61 height 18
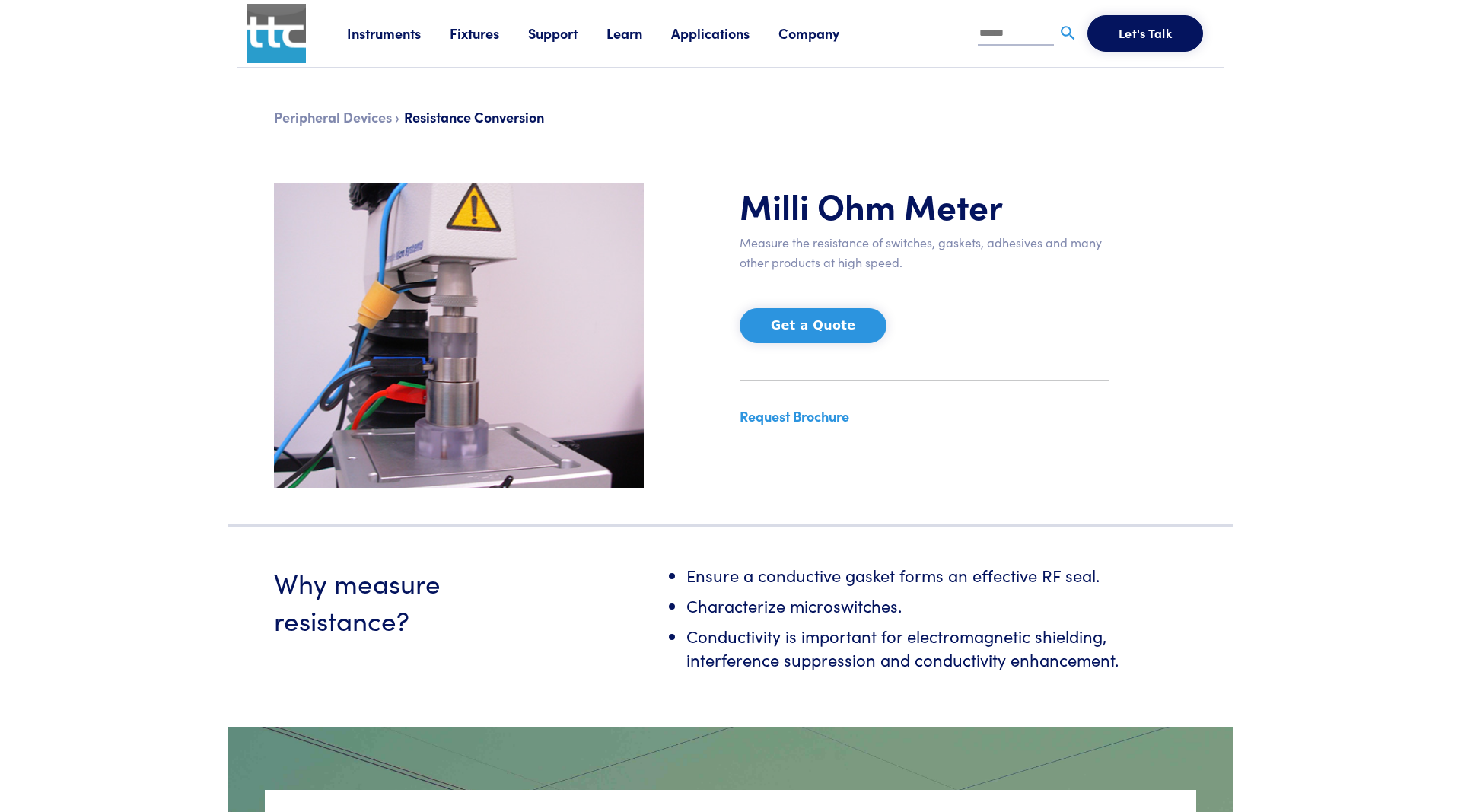
scroll to position [388, 0]
